Goal: Task Accomplishment & Management: Manage account settings

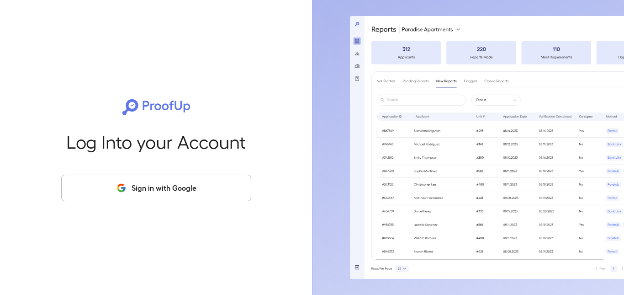
click at [201, 193] on button "Sign in with Google" at bounding box center [156, 188] width 190 height 26
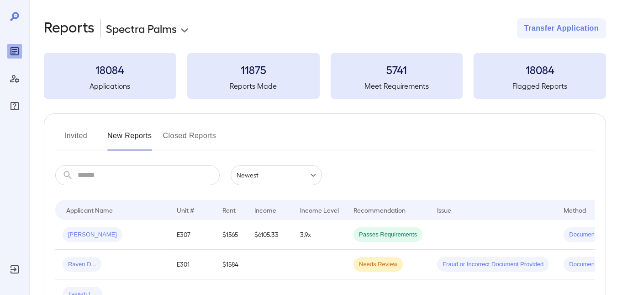
drag, startPoint x: 80, startPoint y: 137, endPoint x: 185, endPoint y: 134, distance: 105.6
click at [80, 137] on button "Invited" at bounding box center [75, 139] width 41 height 22
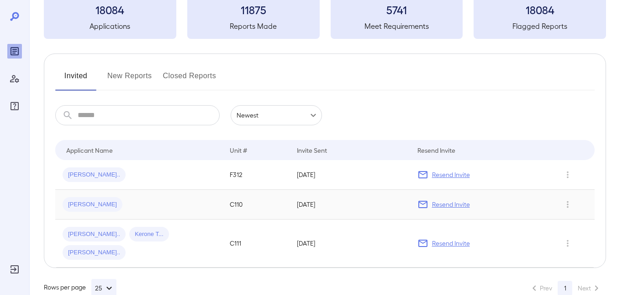
scroll to position [62, 0]
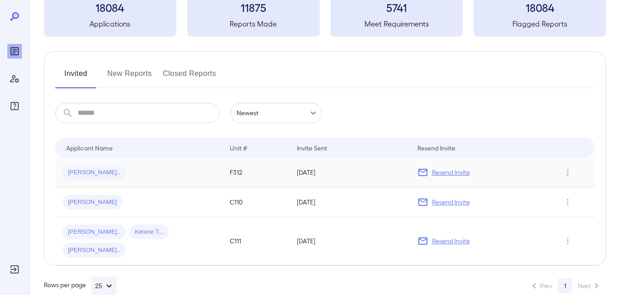
click at [434, 174] on p "Resend Invite" at bounding box center [451, 172] width 38 height 9
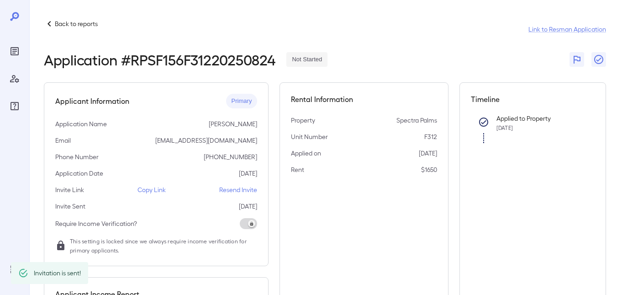
click at [71, 24] on p "Back to reports" at bounding box center [76, 23] width 43 height 9
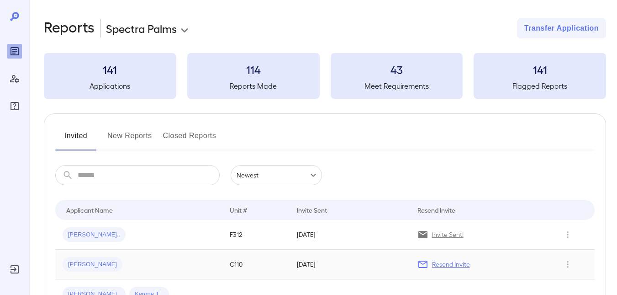
click at [437, 261] on p "Resend Invite" at bounding box center [451, 263] width 38 height 9
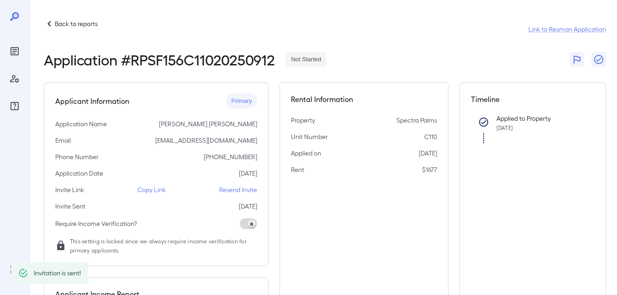
click at [56, 22] on p "Back to reports" at bounding box center [76, 23] width 43 height 9
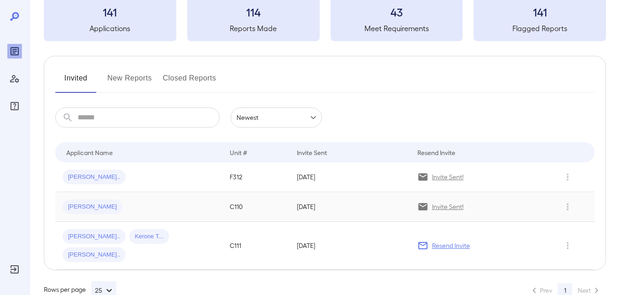
scroll to position [62, 0]
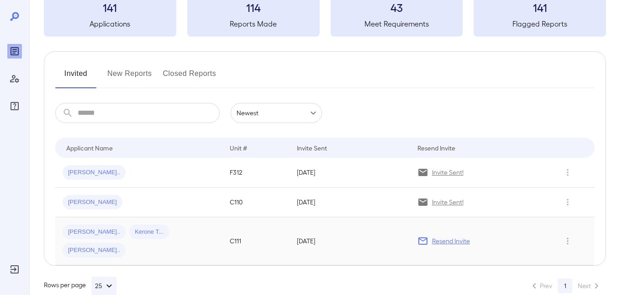
click at [451, 236] on p "Resend Invite" at bounding box center [451, 240] width 38 height 9
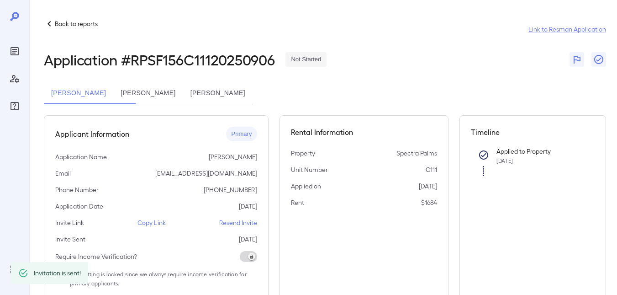
click at [56, 21] on p "Back to reports" at bounding box center [76, 23] width 43 height 9
